Goal: Information Seeking & Learning: Learn about a topic

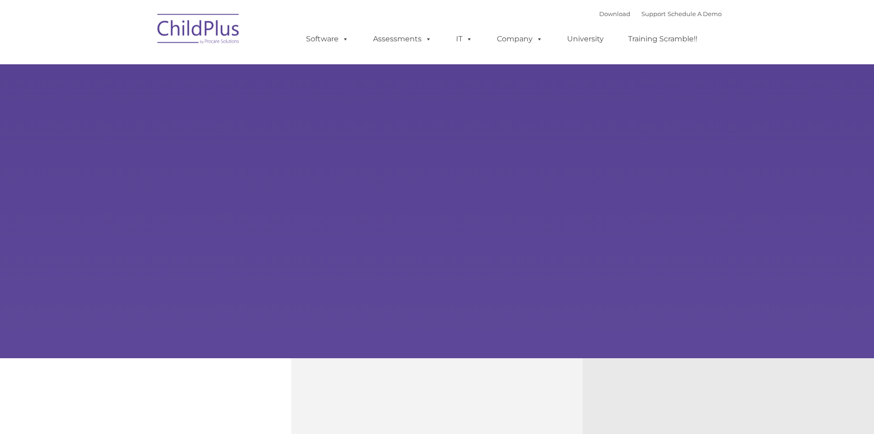
type input ""
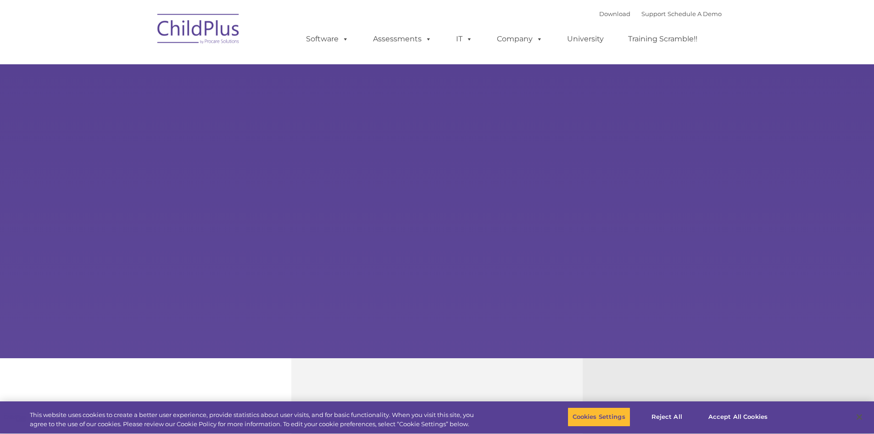
select select "MEDIUM"
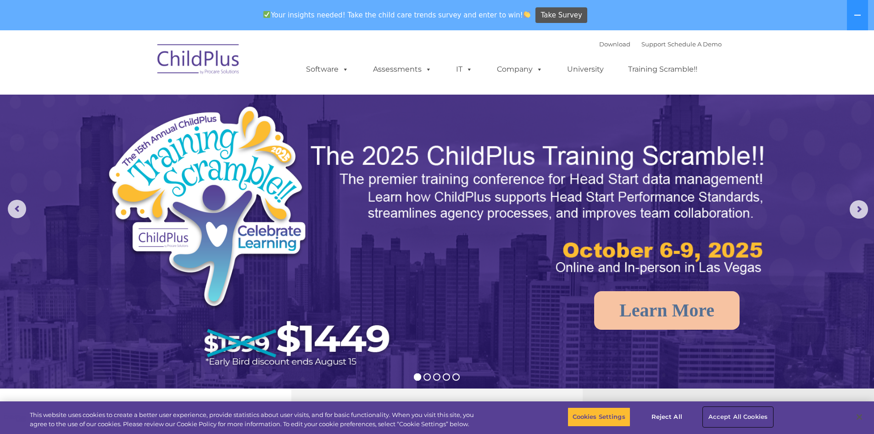
click at [762, 418] on button "Accept All Cookies" at bounding box center [737, 416] width 69 height 19
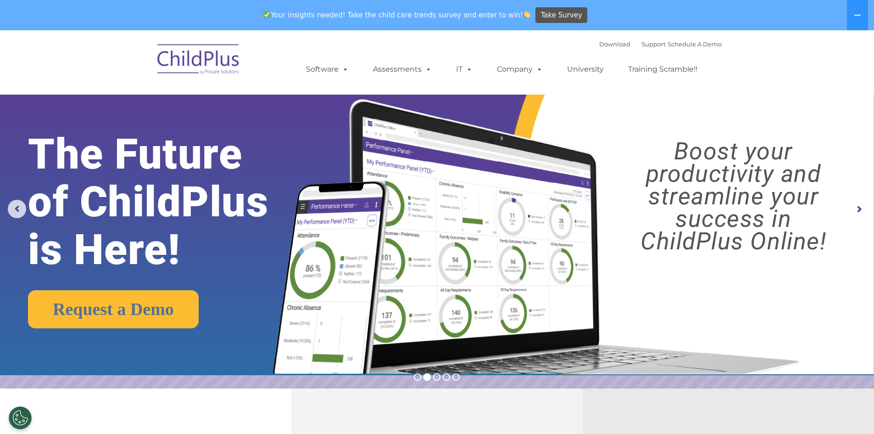
click at [648, 135] on img at bounding box center [533, 225] width 548 height 297
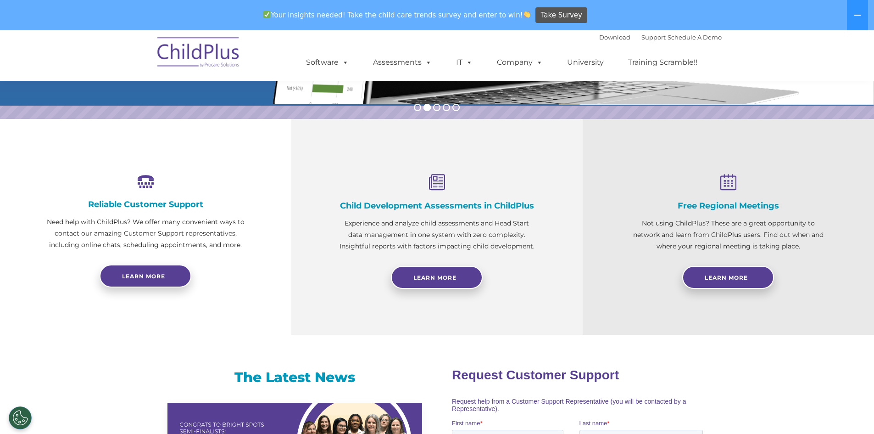
scroll to position [275, 0]
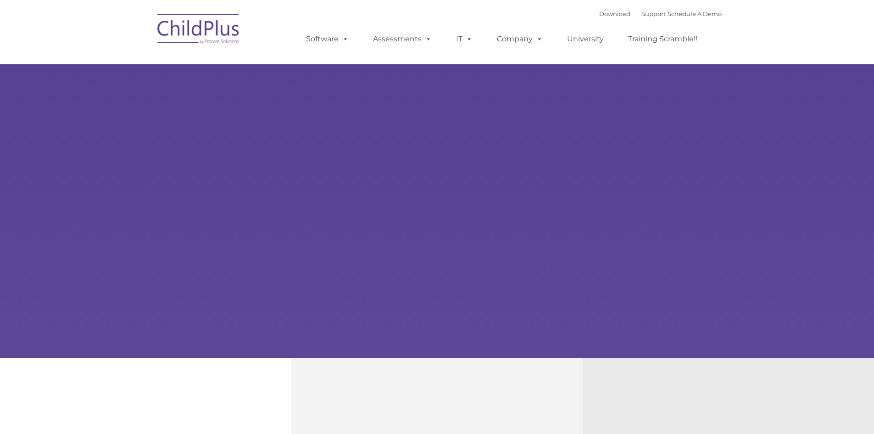
select select "MEDIUM"
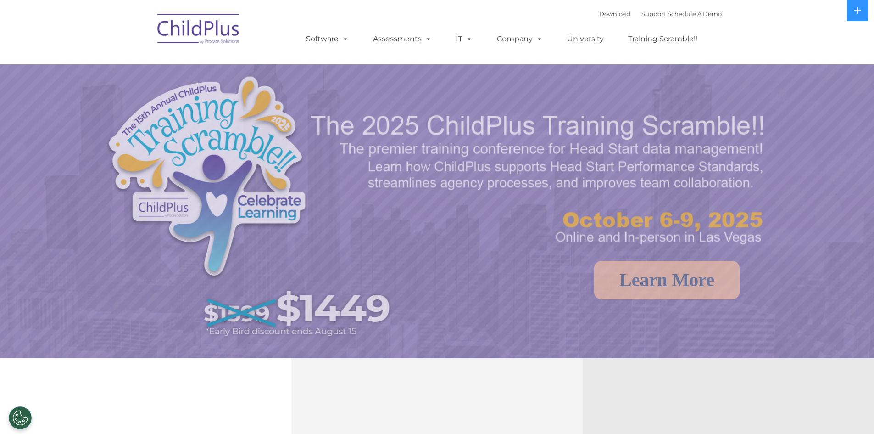
select select "MEDIUM"
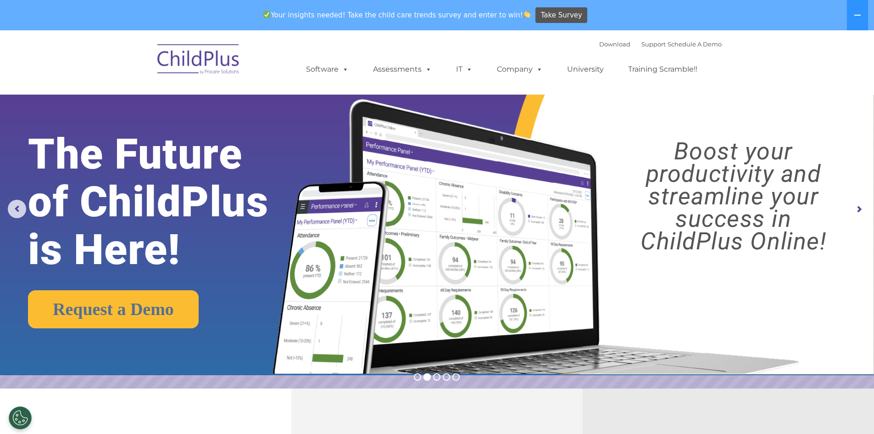
click at [188, 54] on img at bounding box center [199, 61] width 92 height 46
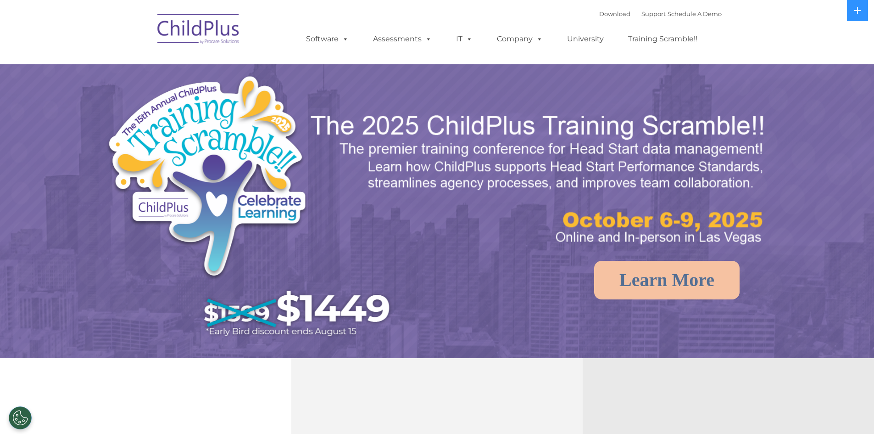
select select "MEDIUM"
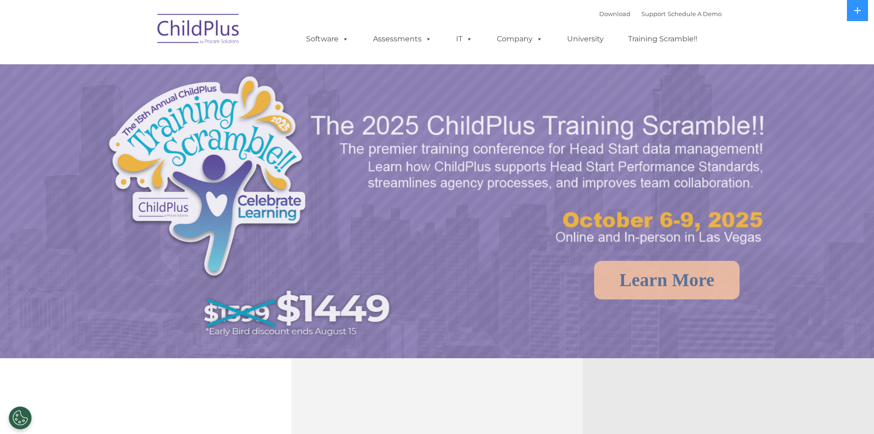
select select "MEDIUM"
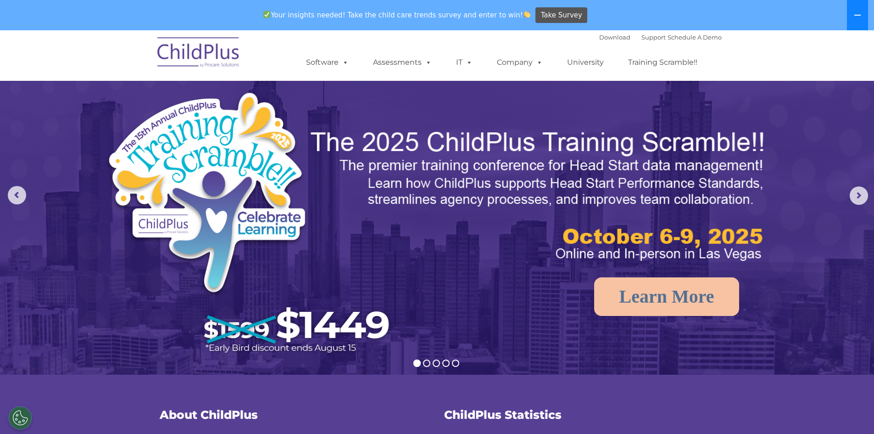
click at [857, 18] on icon at bounding box center [857, 14] width 7 height 7
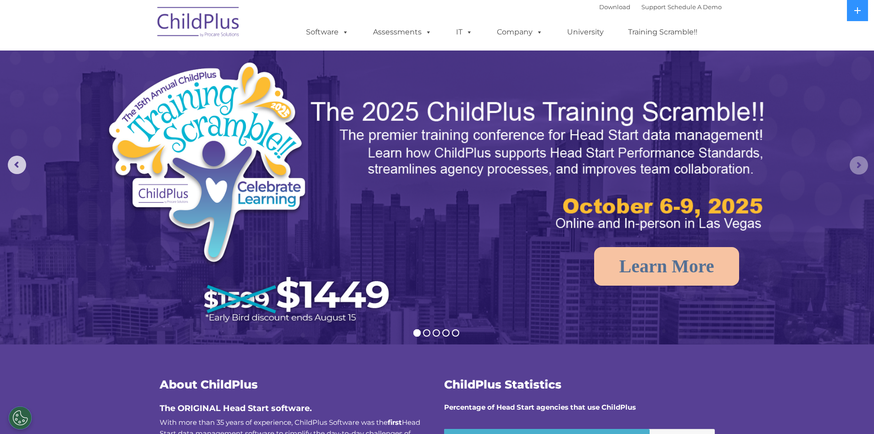
click at [855, 159] on rs-arrow at bounding box center [859, 165] width 18 height 18
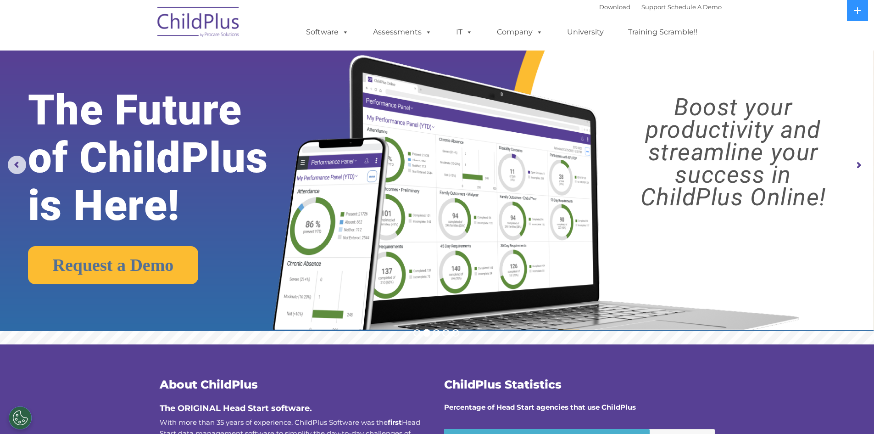
click at [860, 169] on rs-arrow at bounding box center [859, 165] width 18 height 18
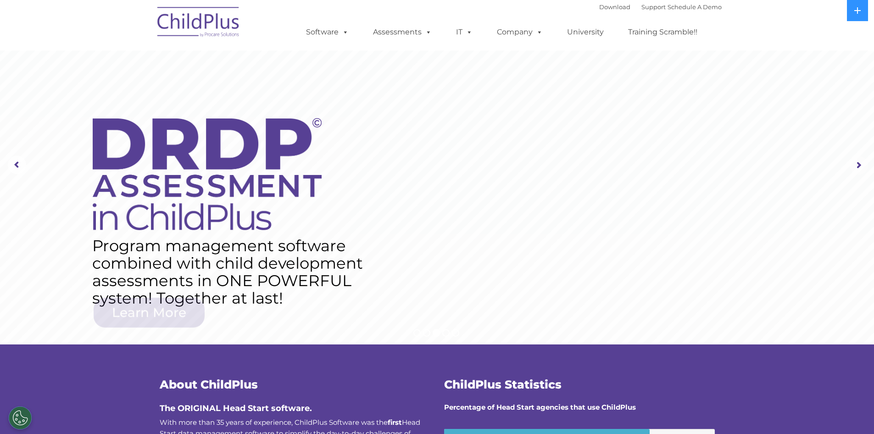
click at [860, 169] on rs-arrow at bounding box center [859, 165] width 18 height 18
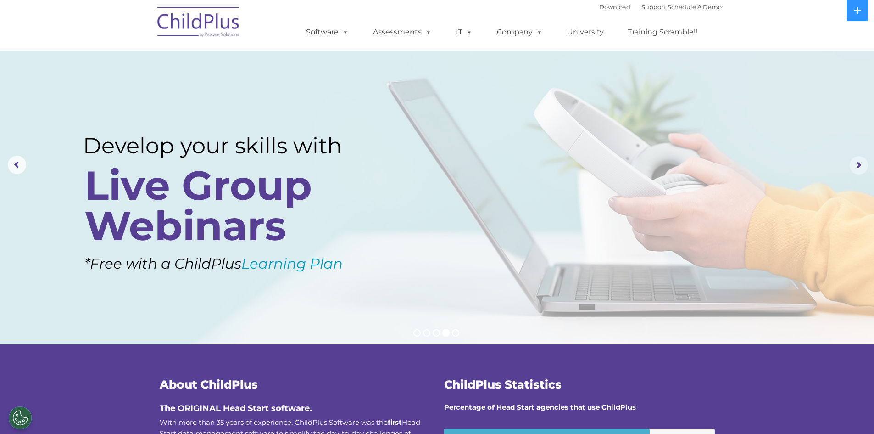
click at [860, 169] on rs-arrow at bounding box center [859, 165] width 18 height 18
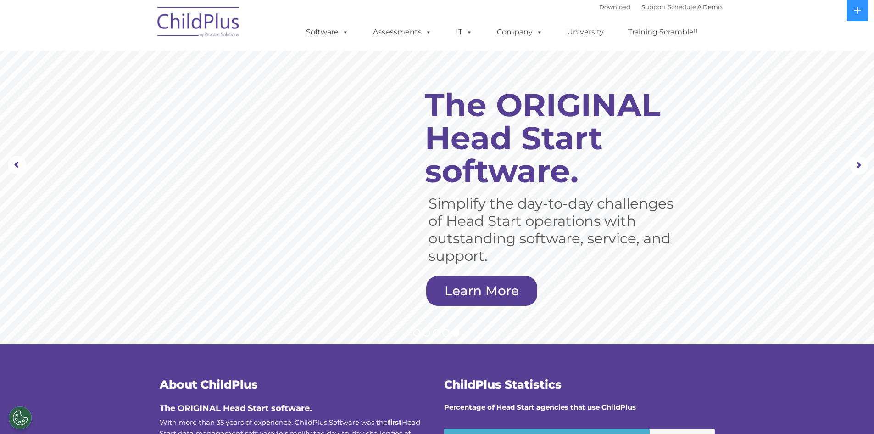
click at [204, 25] on img at bounding box center [199, 23] width 92 height 46
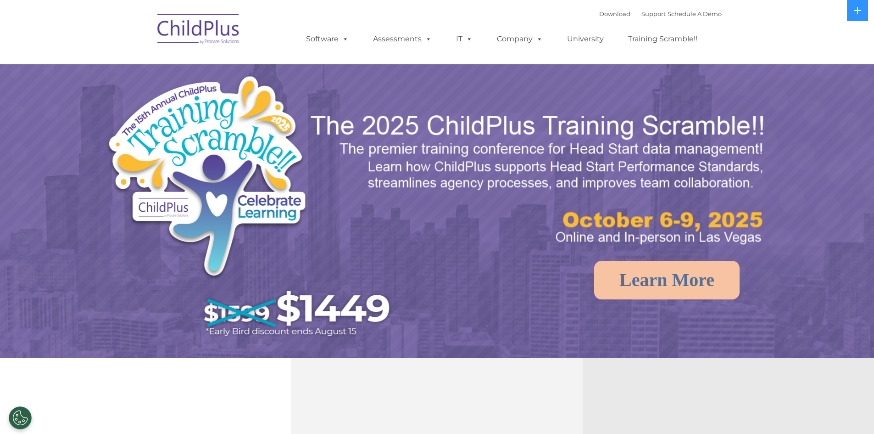
select select "MEDIUM"
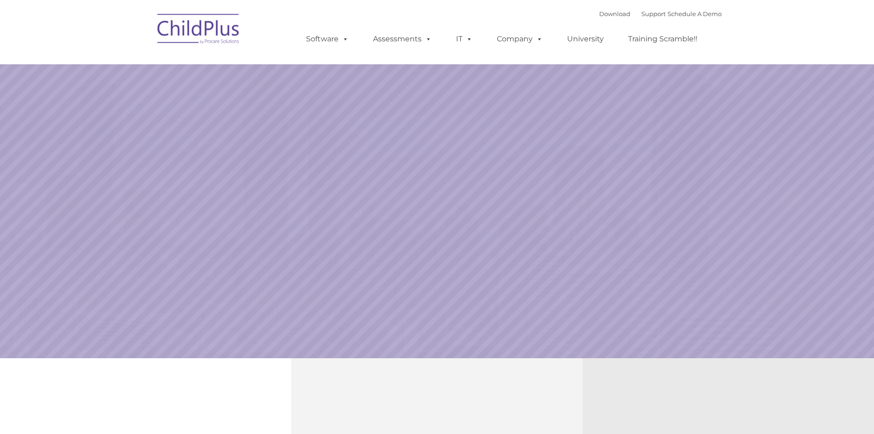
select select "MEDIUM"
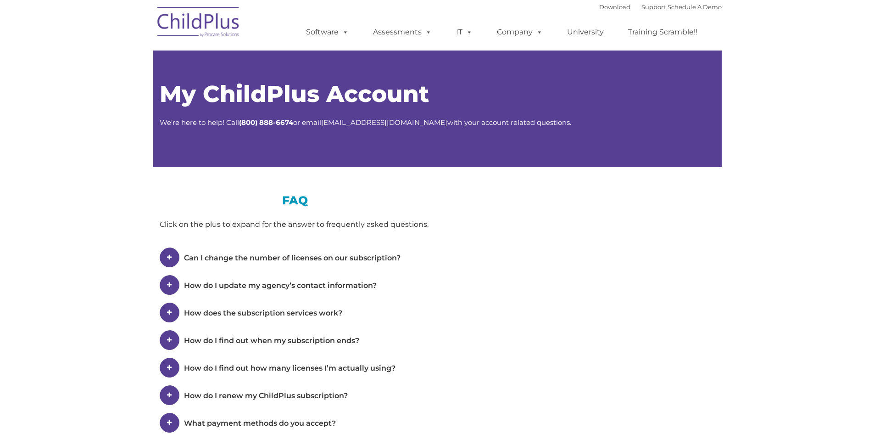
type input ""
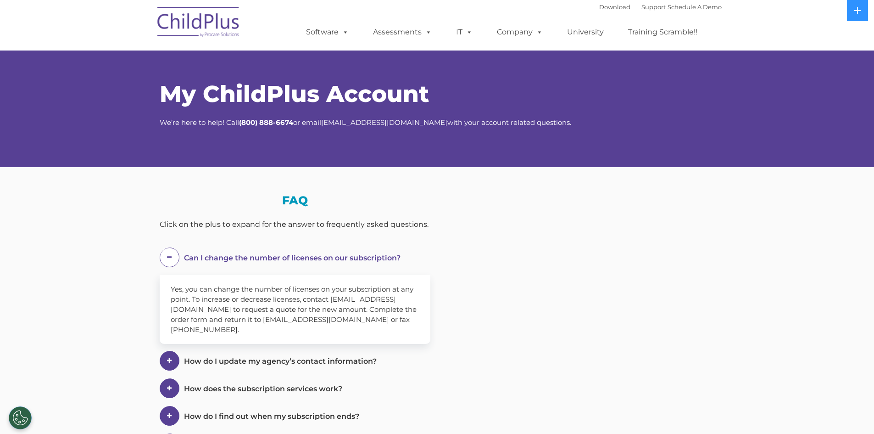
select select "MEDIUM"
